Goal: Obtain resource: Obtain resource

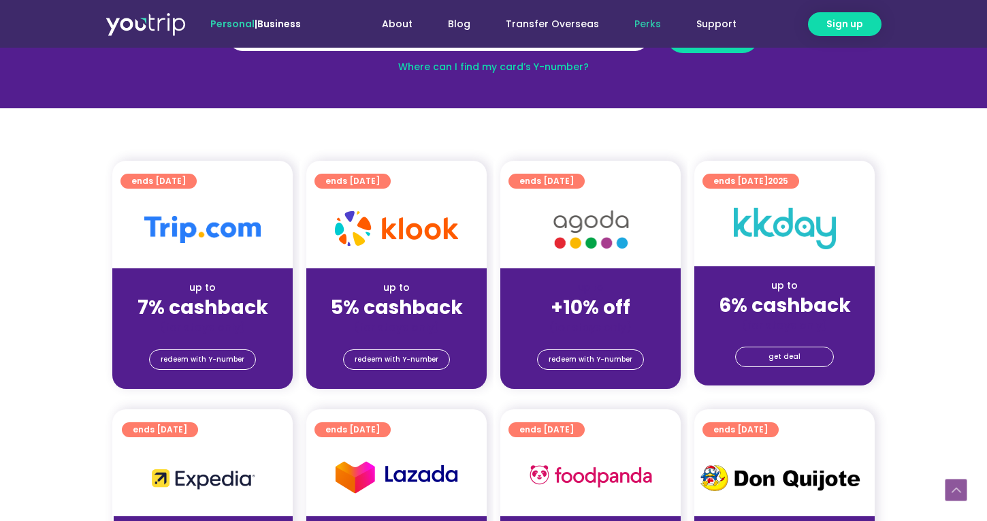
scroll to position [243, 0]
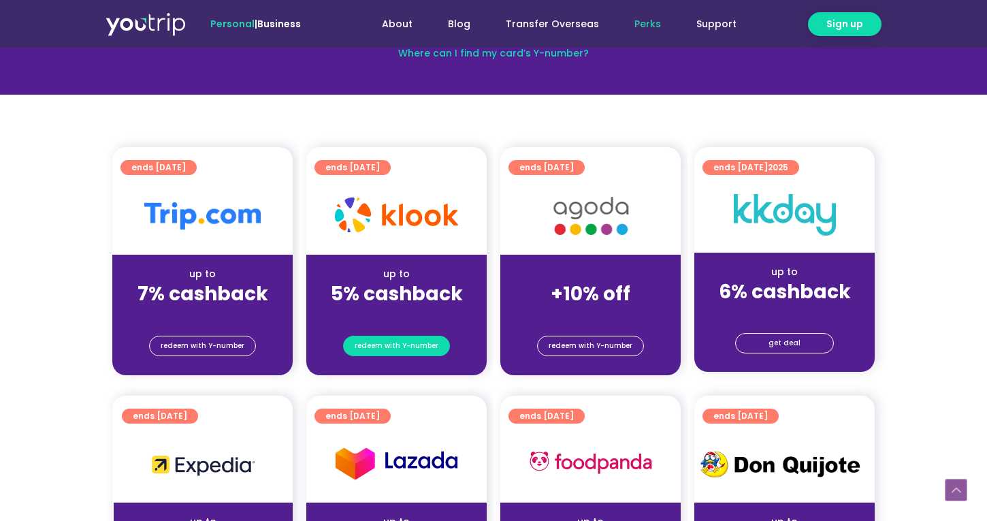
click at [411, 346] on span "redeem with Y-number" at bounding box center [397, 345] width 84 height 19
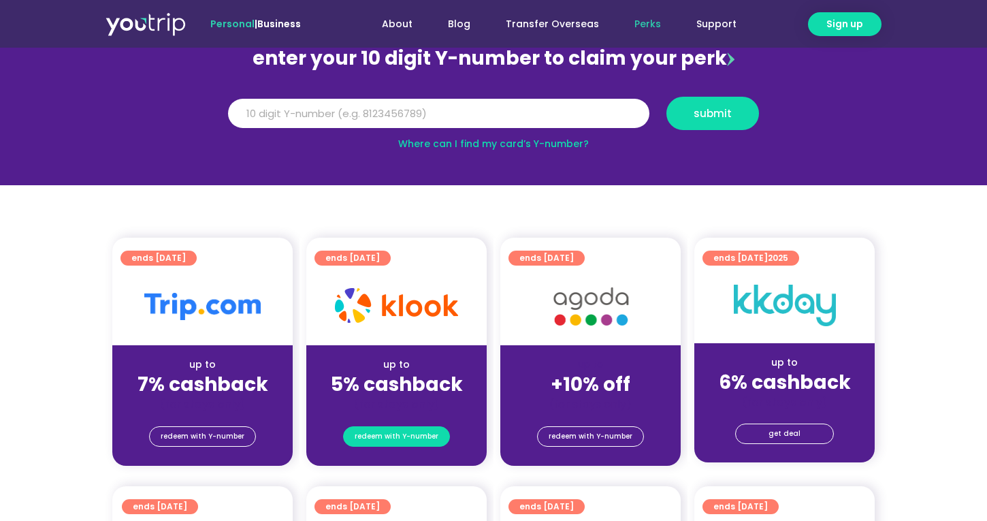
scroll to position [150, 0]
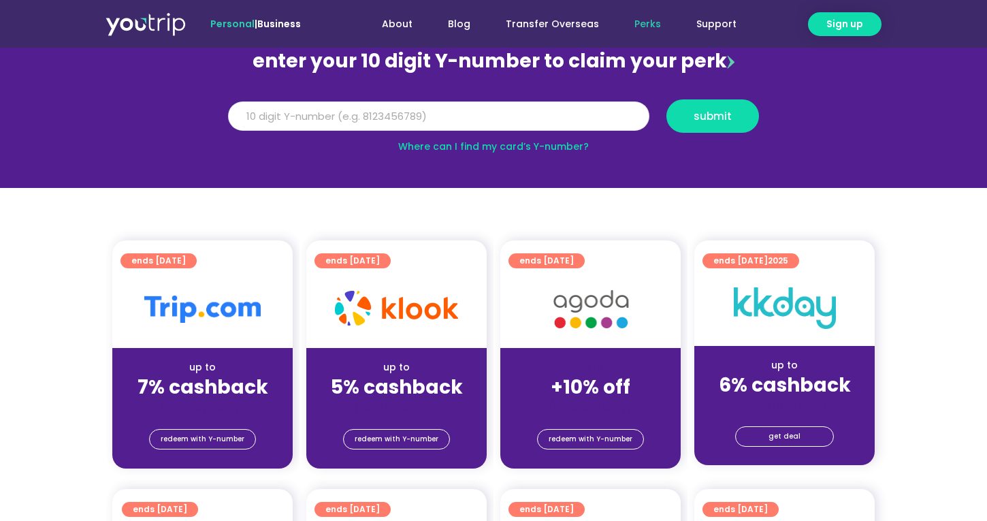
click at [409, 123] on input "Y Number" at bounding box center [439, 116] width 422 height 30
type input "8167636"
type input "8167637013"
click at [713, 116] on button "submit" at bounding box center [713, 115] width 93 height 33
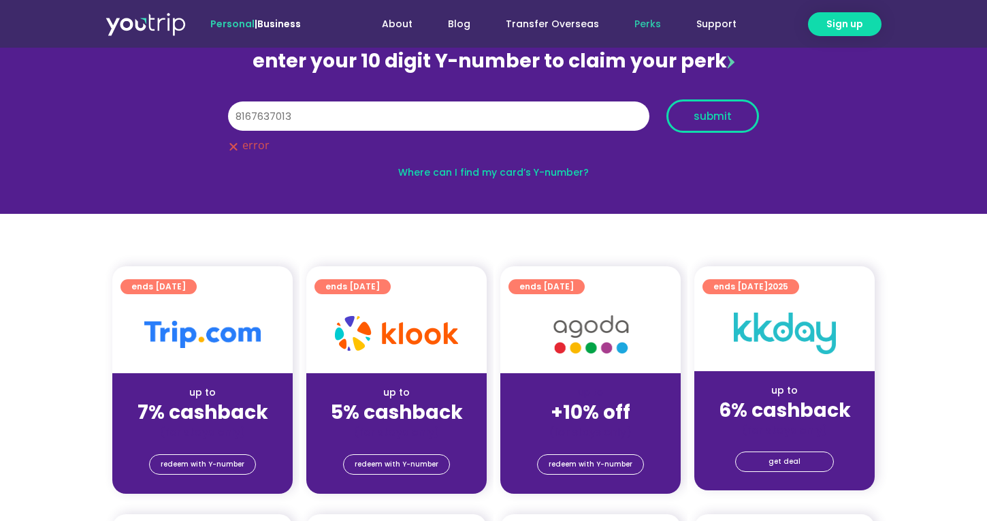
click at [687, 113] on button "submit" at bounding box center [713, 115] width 93 height 33
drag, startPoint x: 259, startPoint y: 114, endPoint x: 289, endPoint y: 121, distance: 30.9
click at [285, 121] on input "8167637013" at bounding box center [439, 116] width 422 height 30
click at [298, 121] on input "8167637013" at bounding box center [439, 116] width 422 height 30
drag, startPoint x: 333, startPoint y: 121, endPoint x: 106, endPoint y: 121, distance: 226.8
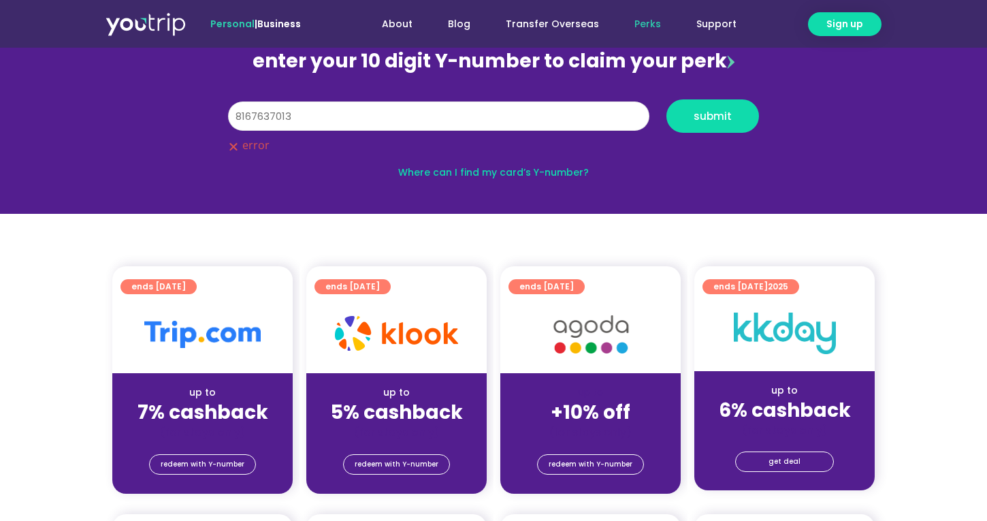
click at [106, 121] on section "enter your 10 digit Y-number to claim your perk Y Number 8167637013 submit erro…" at bounding box center [493, 107] width 987 height 214
click at [693, 112] on button "submit" at bounding box center [713, 115] width 93 height 33
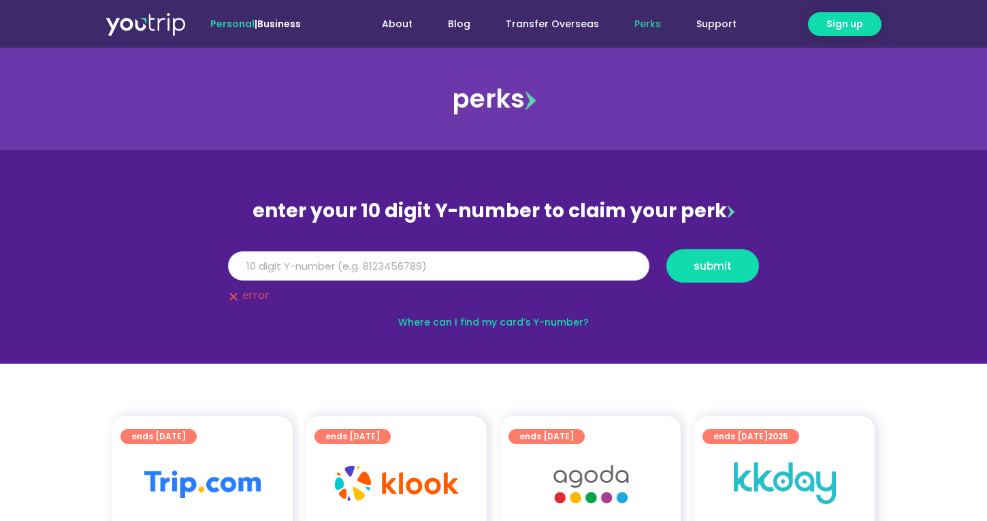
scroll to position [0, 0]
type input "-8167637013"
click at [721, 259] on button "submit" at bounding box center [713, 265] width 93 height 33
drag, startPoint x: 530, startPoint y: 276, endPoint x: 179, endPoint y: 234, distance: 353.2
click at [180, 235] on section "enter your 10 digit Y-number to claim your perk Y Number submit error Where can…" at bounding box center [493, 257] width 987 height 214
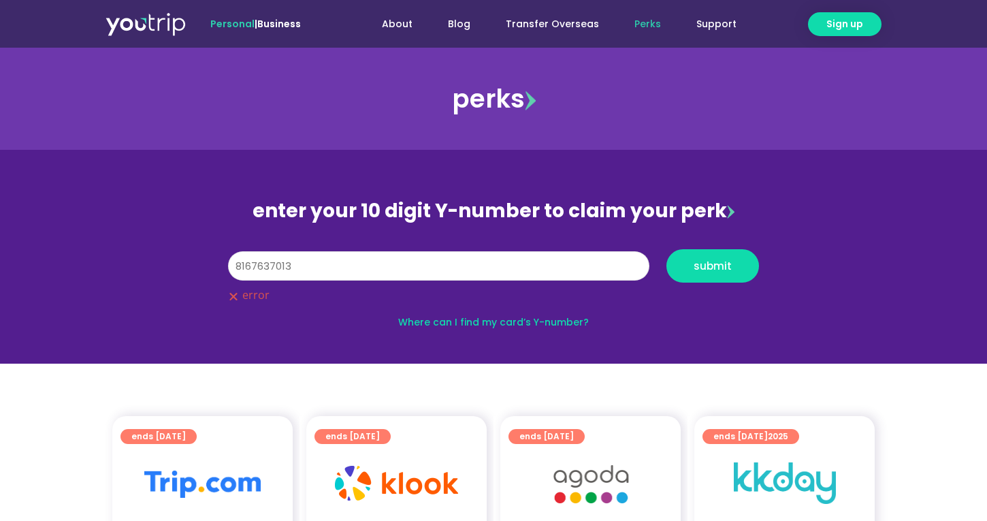
type input "8167637013"
click at [713, 266] on button "submit" at bounding box center [713, 265] width 93 height 33
click at [399, 321] on link "Where can I find my card’s Y-number?" at bounding box center [493, 322] width 191 height 14
click at [379, 99] on div "perks" at bounding box center [493, 99] width 987 height 54
click at [461, 259] on input "8167637013" at bounding box center [439, 266] width 422 height 30
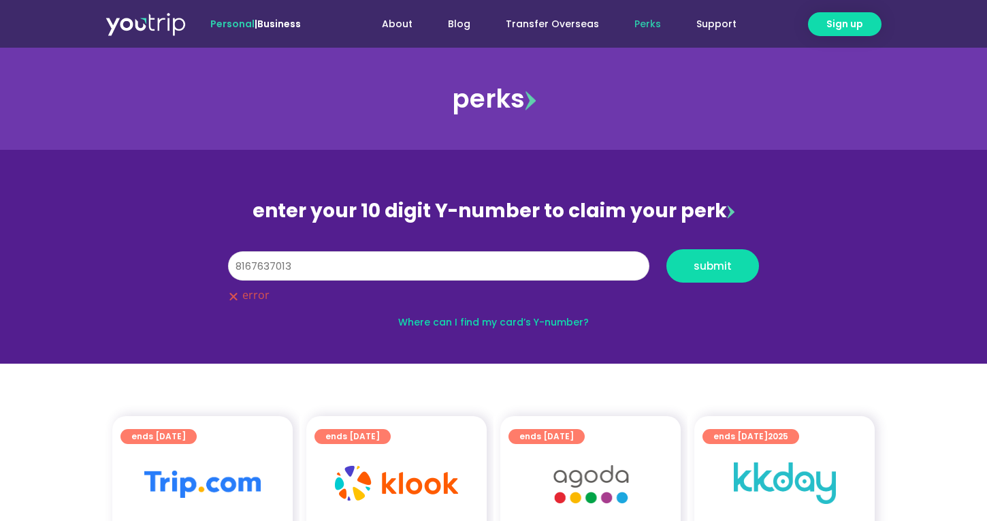
click at [713, 266] on button "submit" at bounding box center [713, 265] width 93 height 33
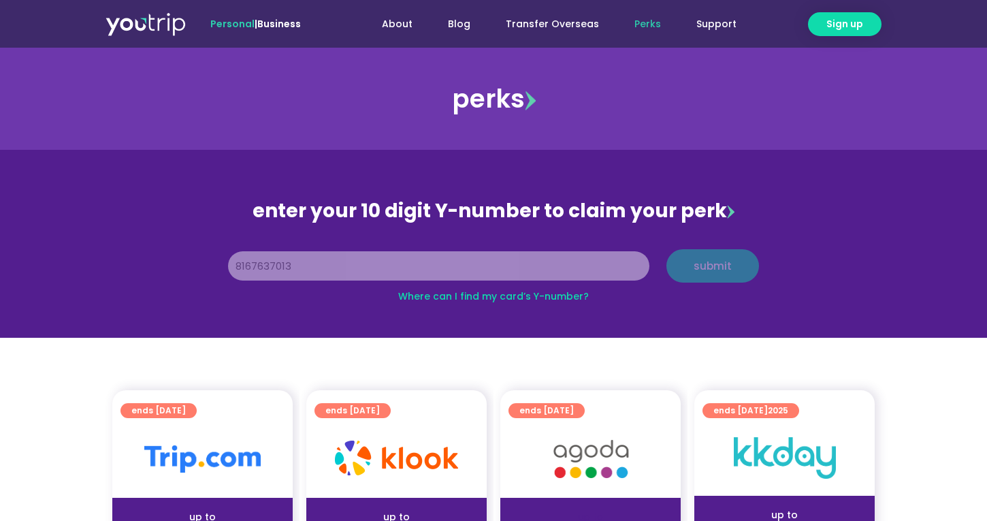
click at [467, 213] on div "enter your 10 digit Y-number to claim your perk" at bounding box center [493, 210] width 545 height 35
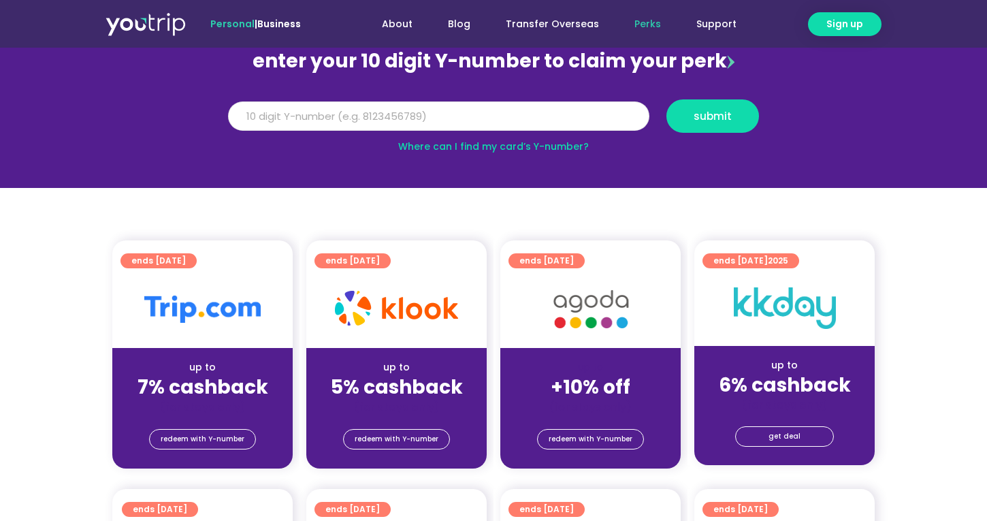
click at [423, 106] on input "Y Number" at bounding box center [439, 116] width 422 height 30
type input "8167637"
type input "8167637013"
click at [713, 116] on button "submit" at bounding box center [713, 115] width 93 height 33
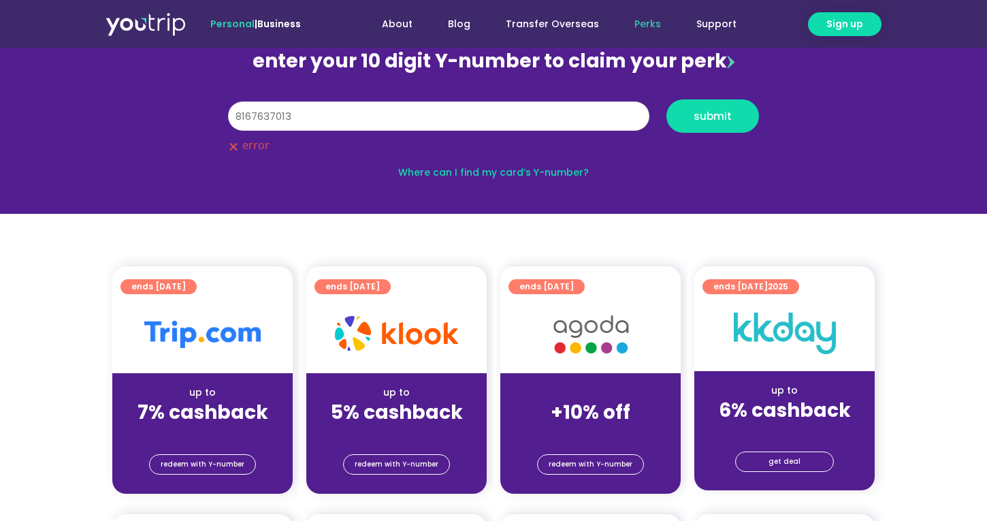
click at [713, 116] on button "submit" at bounding box center [713, 115] width 93 height 33
click at [234, 114] on input "8167637013" at bounding box center [439, 116] width 422 height 30
click at [713, 116] on button "submit" at bounding box center [713, 115] width 93 height 33
click at [726, 99] on button "submit" at bounding box center [713, 115] width 93 height 33
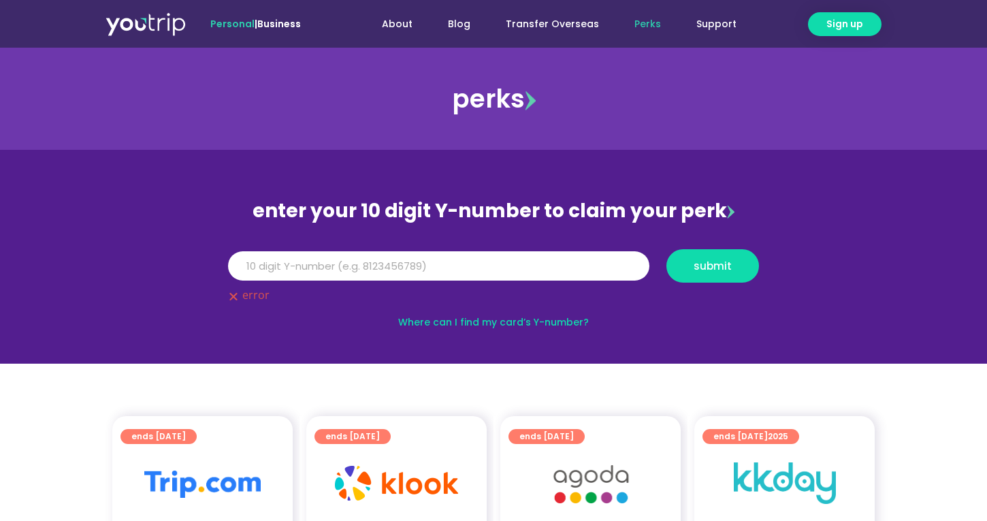
click at [432, 328] on link "Where can I find my card’s Y-number?" at bounding box center [493, 322] width 191 height 14
drag, startPoint x: 432, startPoint y: 328, endPoint x: 276, endPoint y: 298, distance: 158.8
click at [276, 298] on div "error" at bounding box center [493, 295] width 531 height 12
drag, startPoint x: 567, startPoint y: 33, endPoint x: 471, endPoint y: 252, distance: 239.4
click at [471, 252] on input "Y Number" at bounding box center [439, 266] width 422 height 30
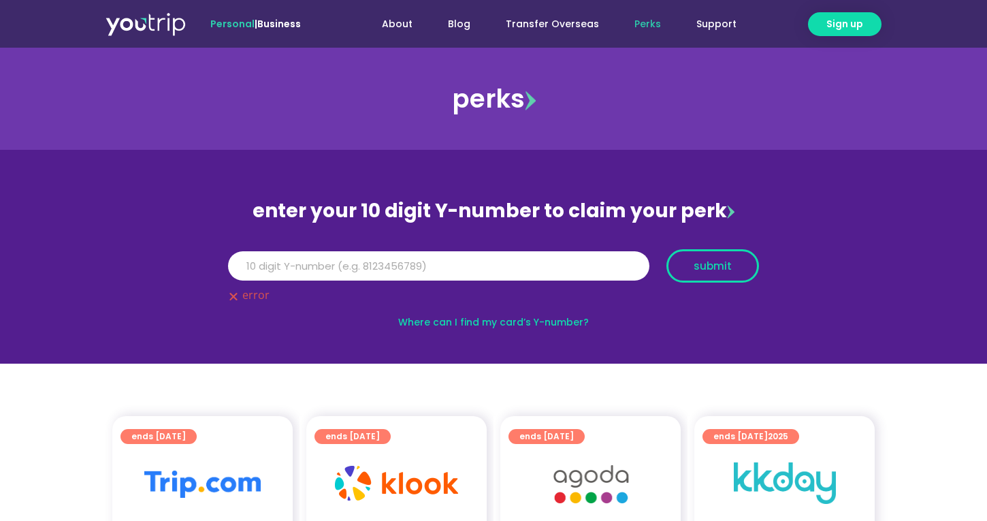
click at [722, 266] on button "submit" at bounding box center [713, 265] width 93 height 33
type input "8167637013"
click at [697, 260] on button "submit" at bounding box center [713, 265] width 93 height 33
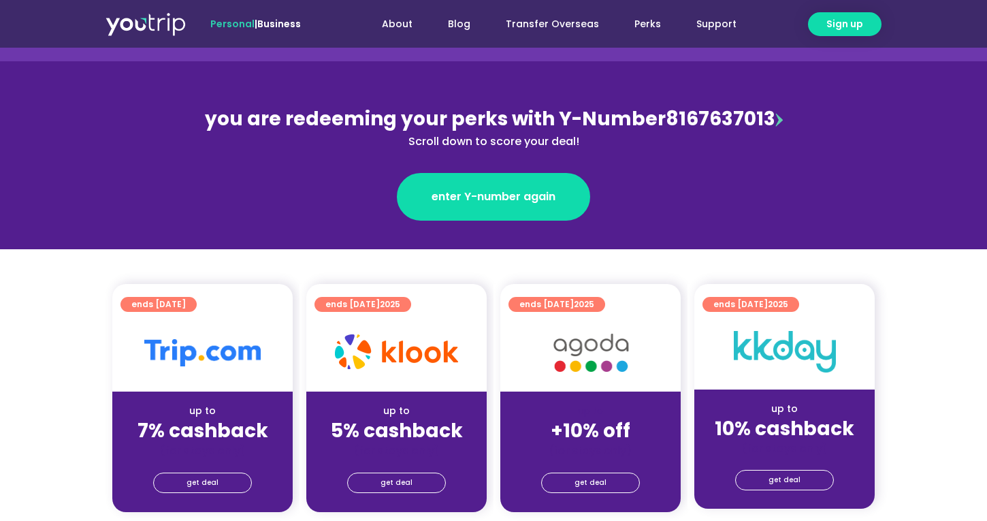
scroll to position [239, 0]
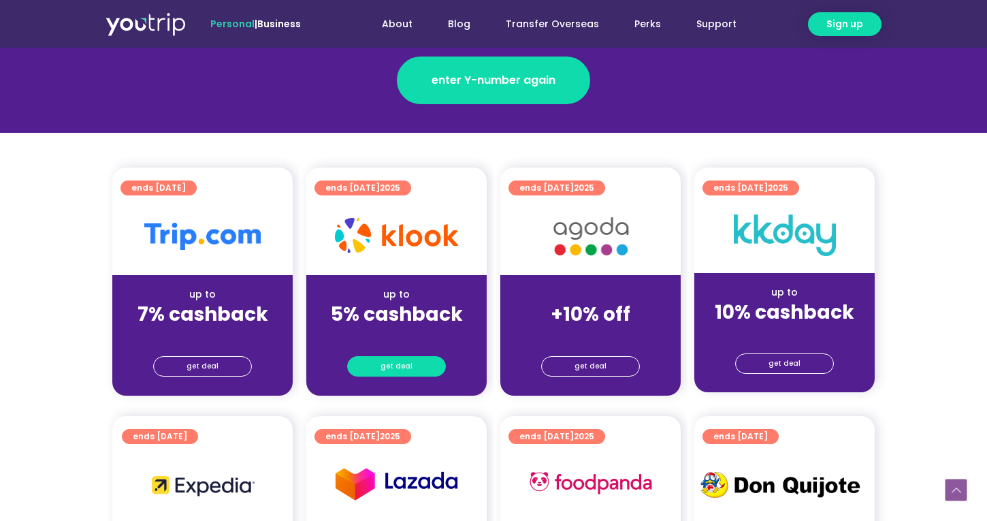
click at [422, 369] on link "get deal" at bounding box center [396, 366] width 99 height 20
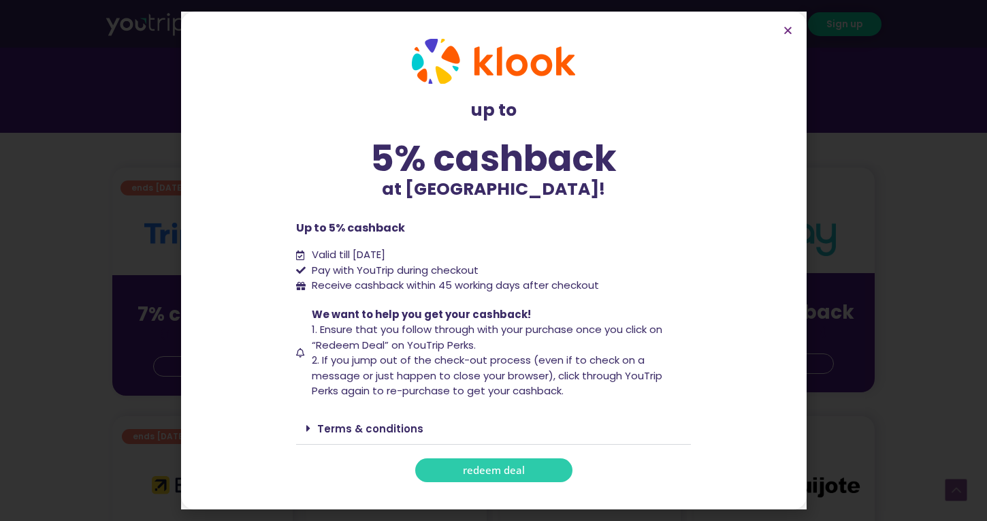
click at [451, 471] on link "redeem deal" at bounding box center [493, 470] width 157 height 24
